Goal: Find specific page/section: Find specific page/section

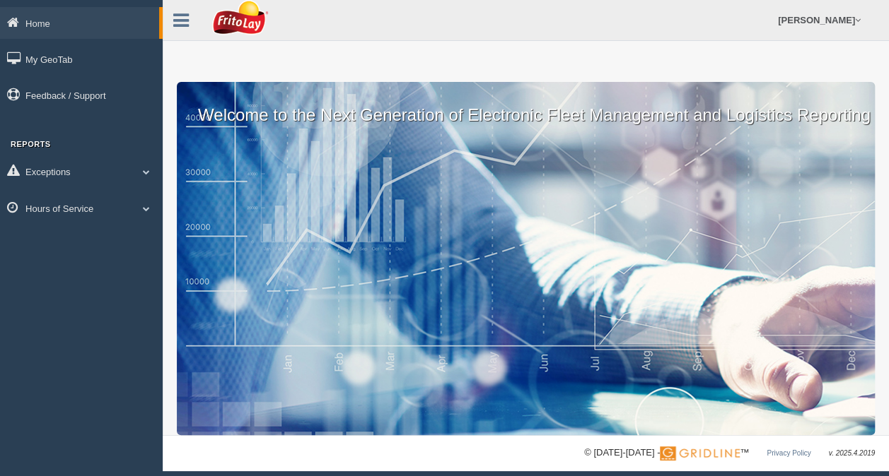
scroll to position [8, 0]
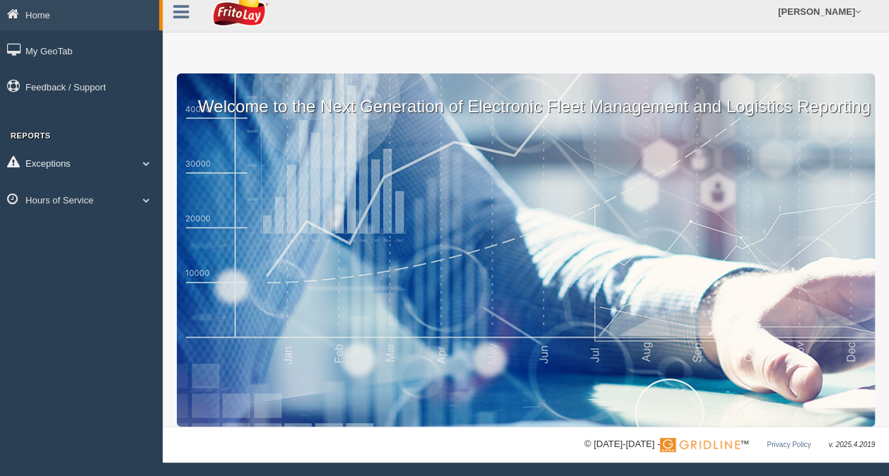
click at [129, 175] on link "Exceptions" at bounding box center [81, 163] width 163 height 32
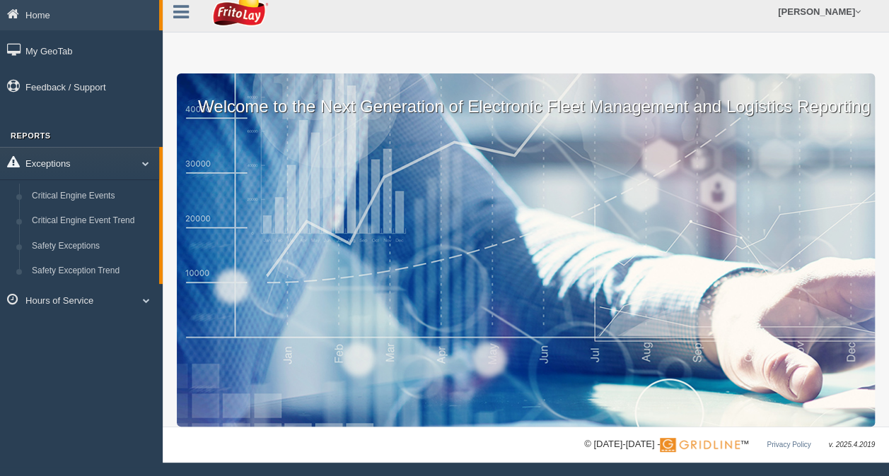
click at [110, 156] on link "Exceptions" at bounding box center [79, 163] width 159 height 32
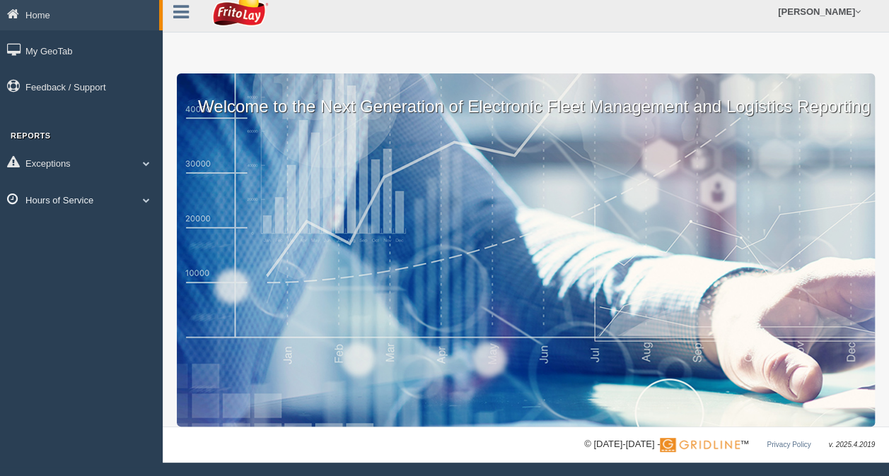
click at [64, 215] on link "Hours of Service" at bounding box center [81, 200] width 163 height 32
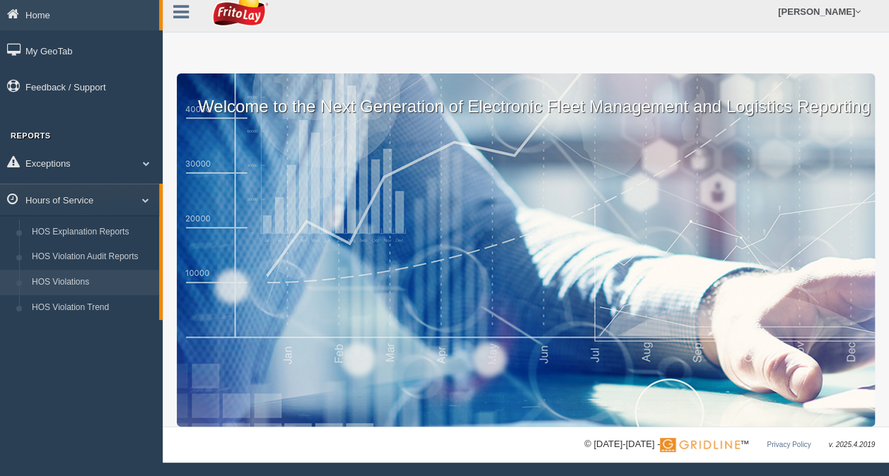
click at [74, 279] on link "HOS Violations" at bounding box center [92, 282] width 134 height 25
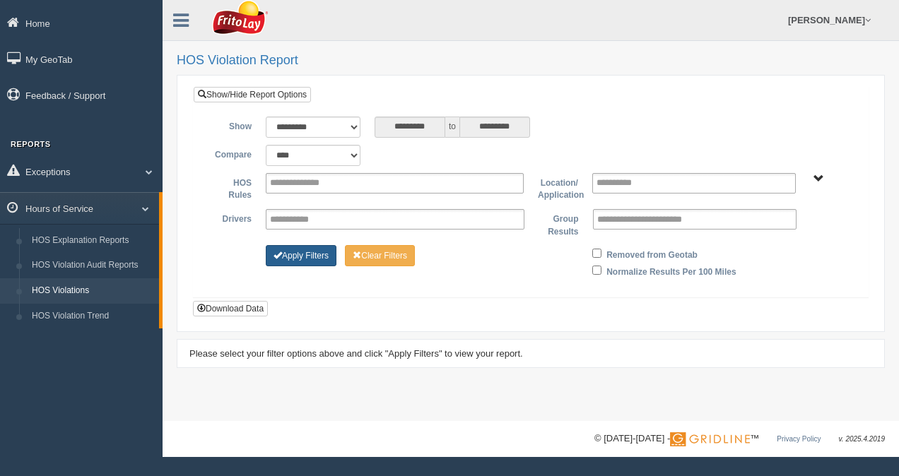
click at [286, 255] on button "Apply Filters" at bounding box center [301, 255] width 71 height 21
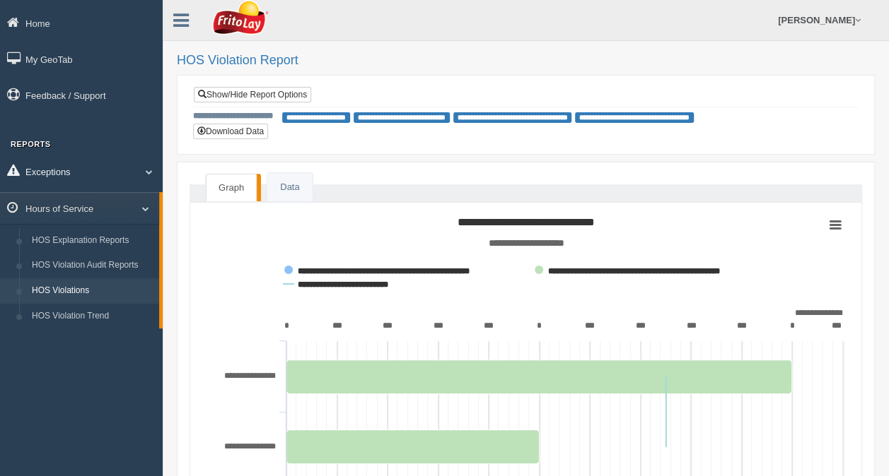
click at [144, 172] on span at bounding box center [143, 171] width 18 height 7
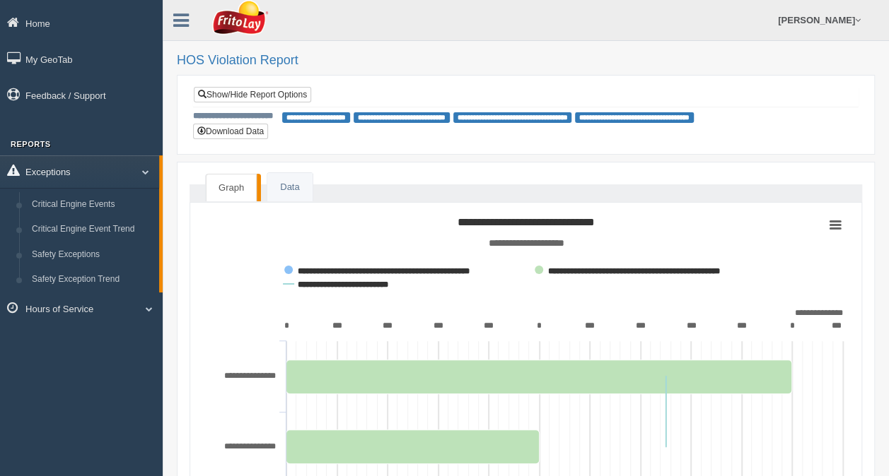
click at [140, 172] on span at bounding box center [140, 171] width 18 height 7
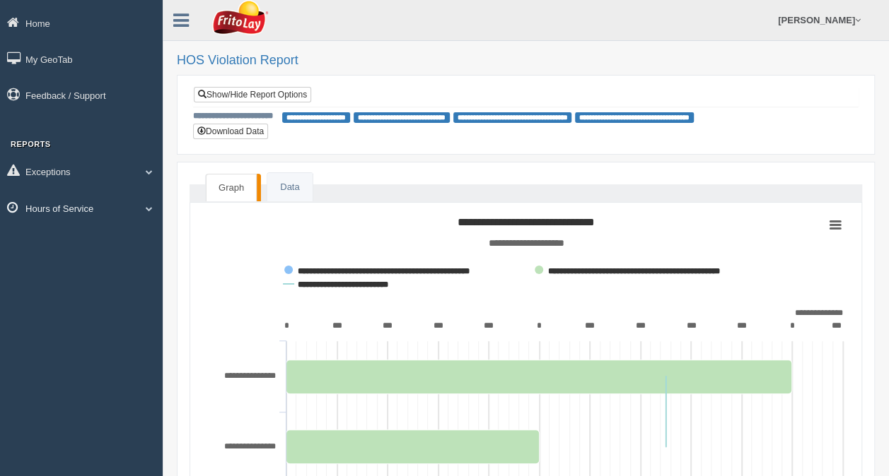
click at [46, 208] on link "Hours of Service" at bounding box center [81, 208] width 163 height 32
